Goal: Task Accomplishment & Management: Use online tool/utility

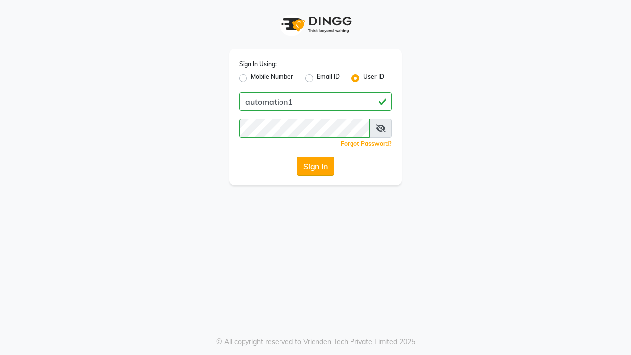
click at [314, 175] on button "Sign In" at bounding box center [315, 166] width 37 height 19
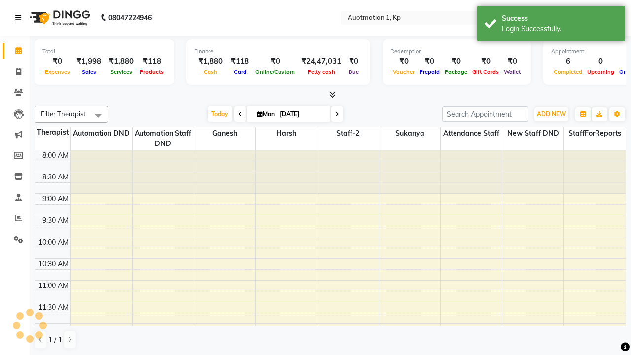
click at [20, 18] on icon at bounding box center [18, 17] width 6 height 7
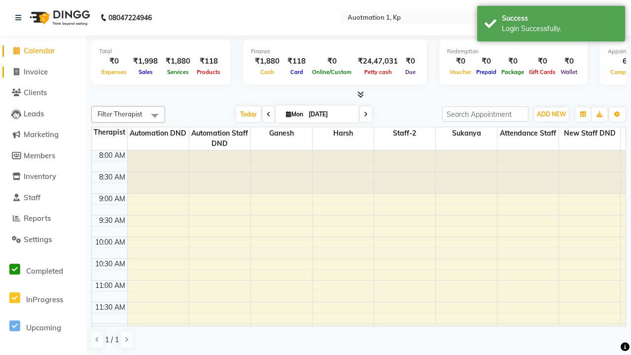
click at [43, 71] on span "Invoice" at bounding box center [36, 71] width 24 height 9
select select "150"
select select "service"
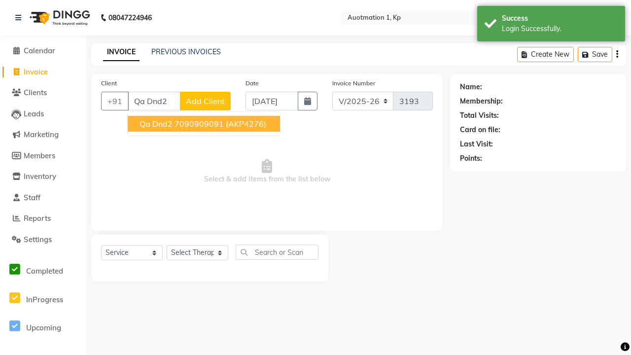
click at [203, 124] on ngb-highlight "7090909091" at bounding box center [198, 124] width 49 height 10
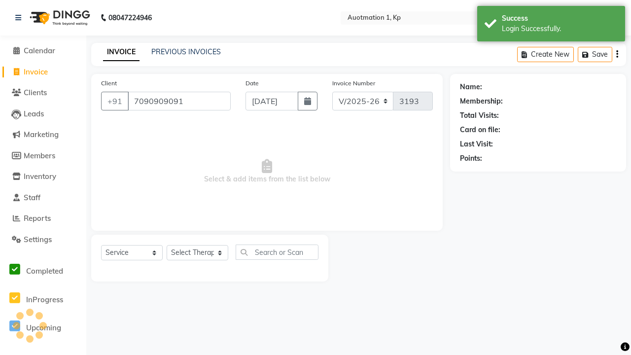
type input "7090909091"
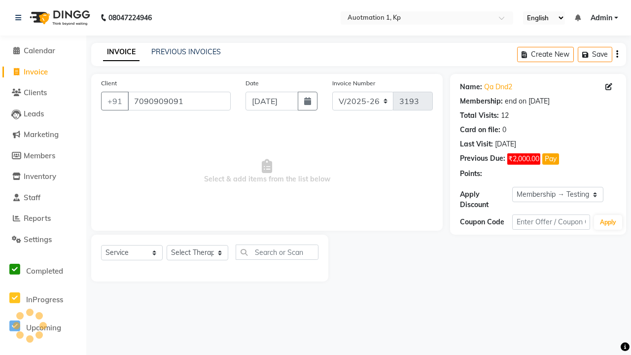
select select "0:"
select select "2110"
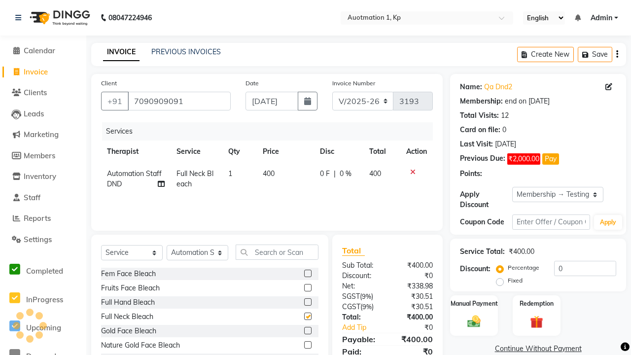
checkbox input "false"
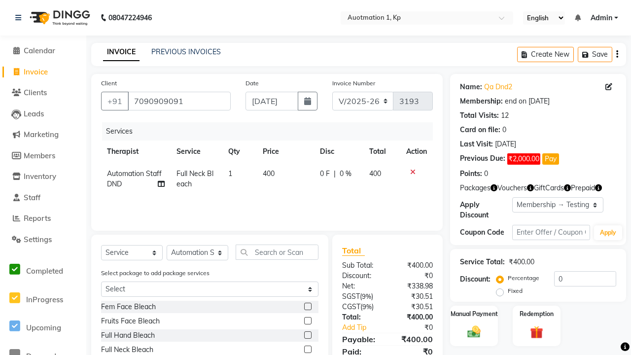
click at [604, 18] on span "Admin" at bounding box center [601, 18] width 22 height 10
click at [0, 0] on link "Sign out" at bounding box center [0, 0] width 0 height 0
